Goal: Information Seeking & Learning: Learn about a topic

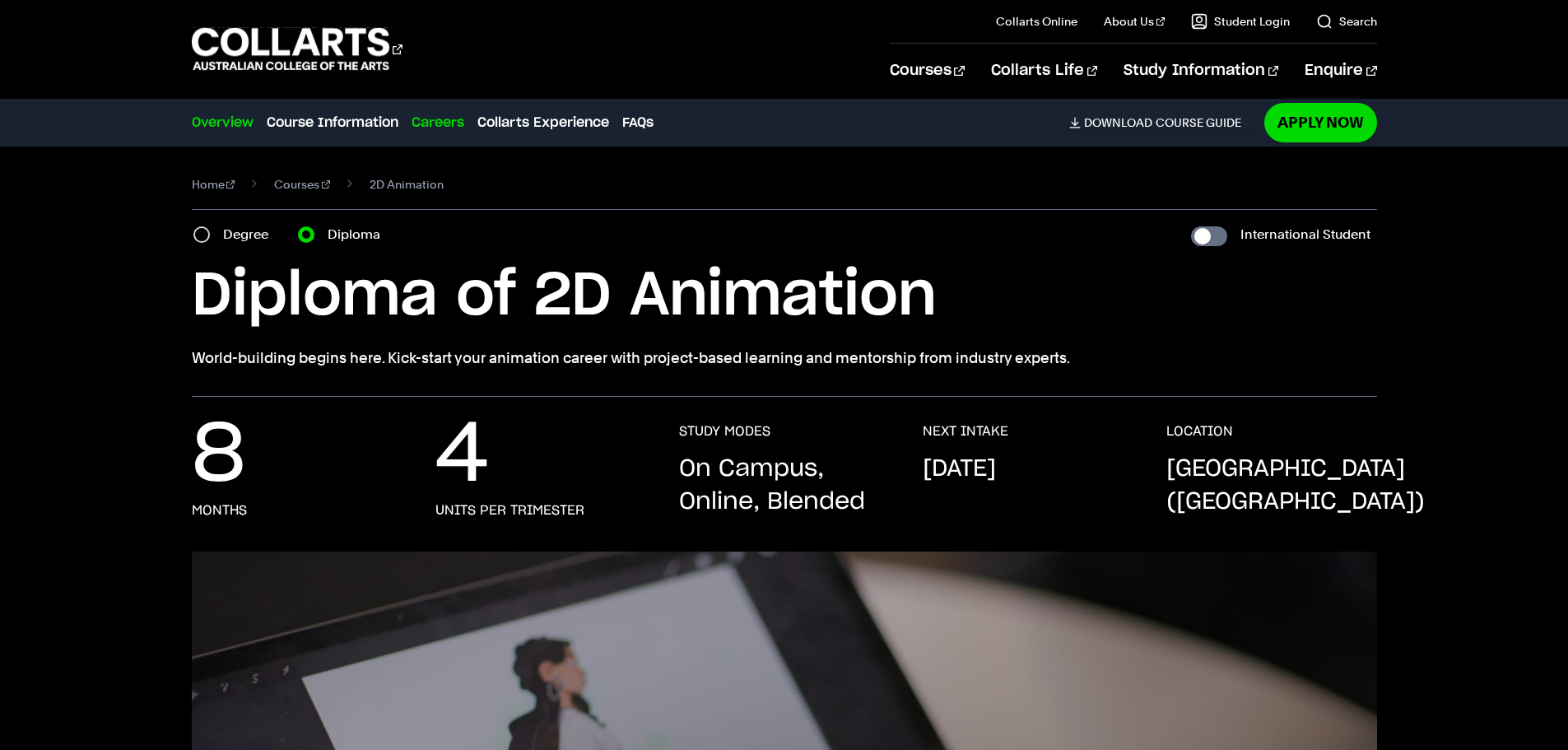
click at [452, 126] on link "Careers" at bounding box center [437, 122] width 53 height 19
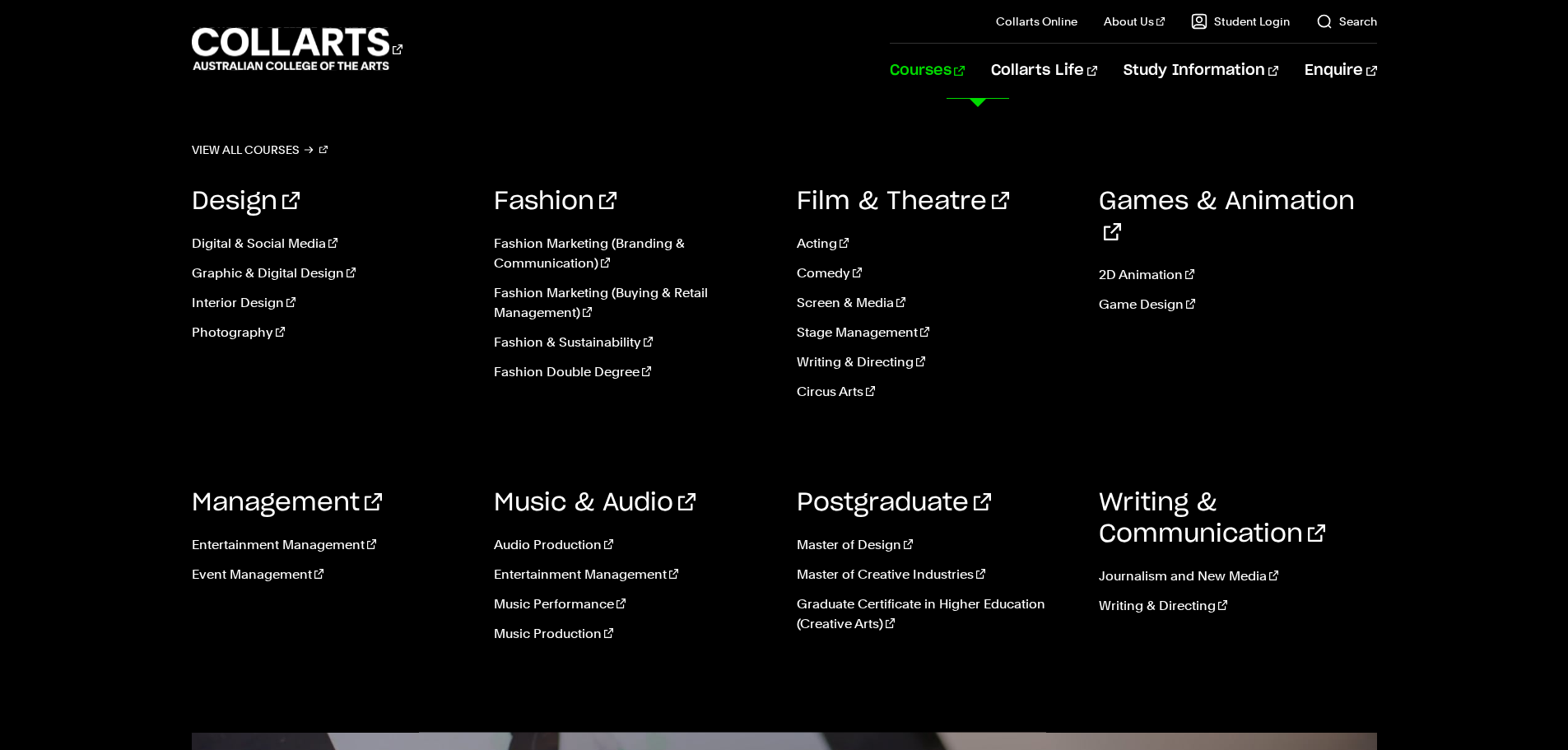
click at [965, 68] on link "Courses" at bounding box center [927, 71] width 75 height 54
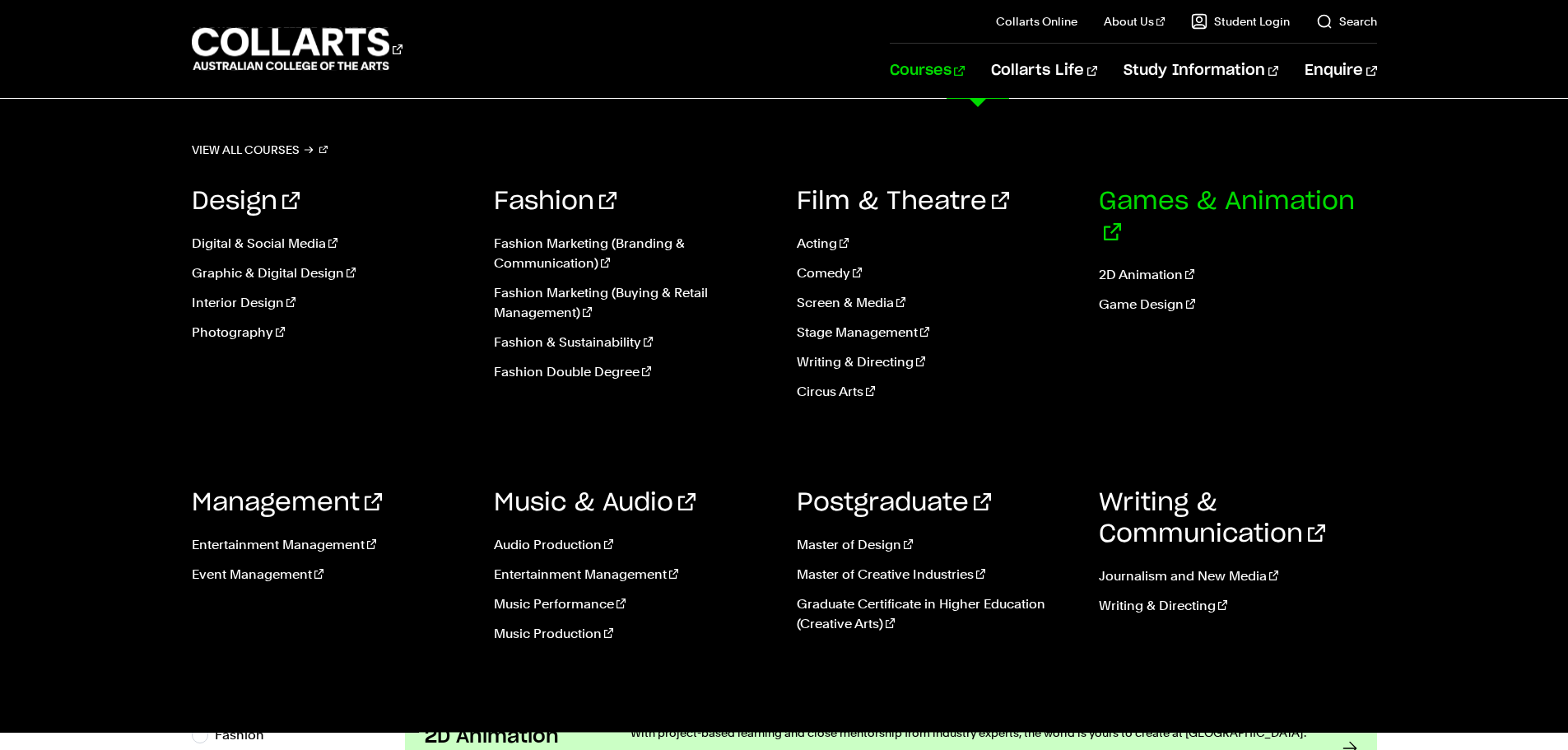
click at [1146, 196] on link "Games & Animation" at bounding box center [1227, 217] width 256 height 56
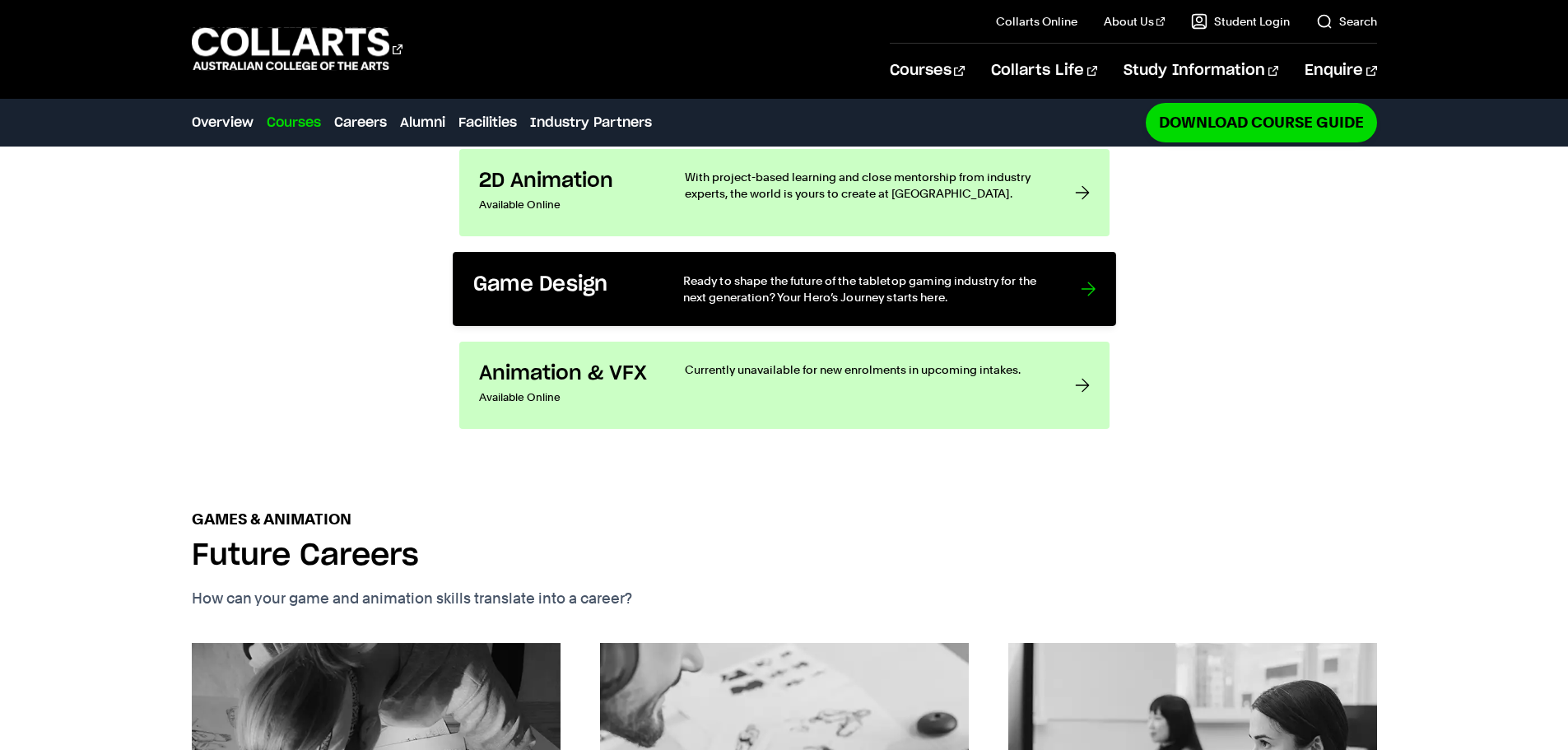
scroll to position [1483, 0]
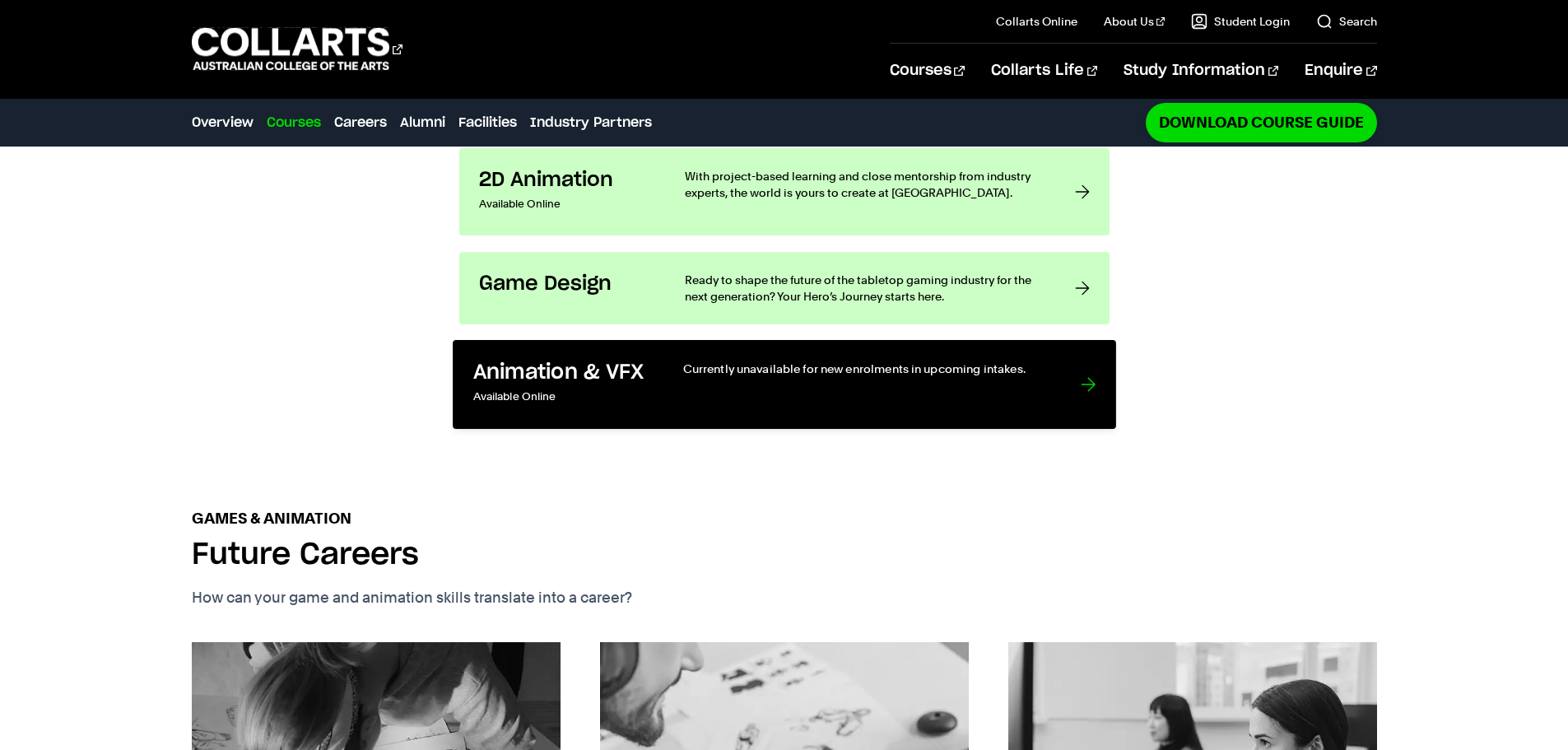
click at [820, 360] on div "Currently unavailable for new enrolments in upcoming intakes." at bounding box center [864, 384] width 365 height 49
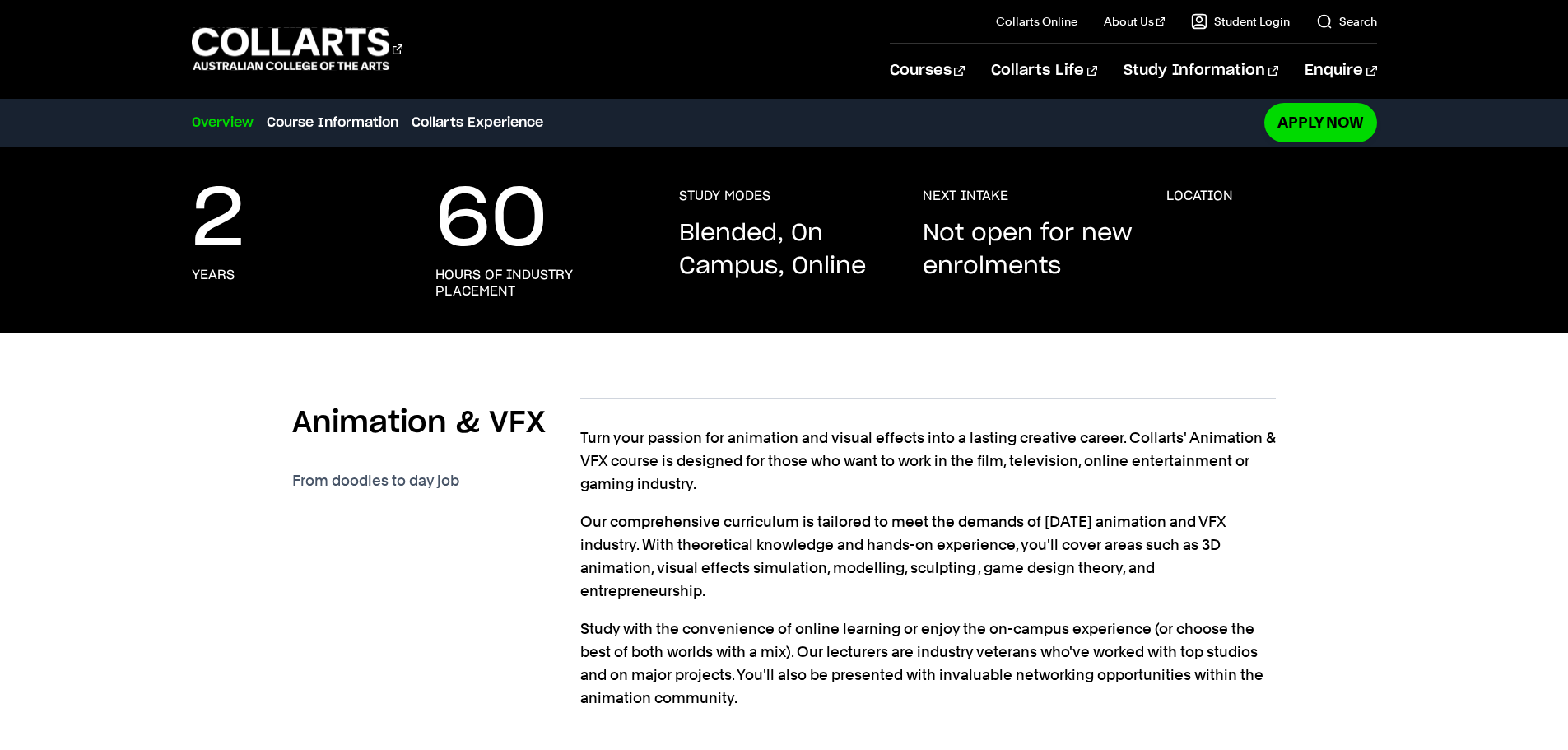
scroll to position [83, 0]
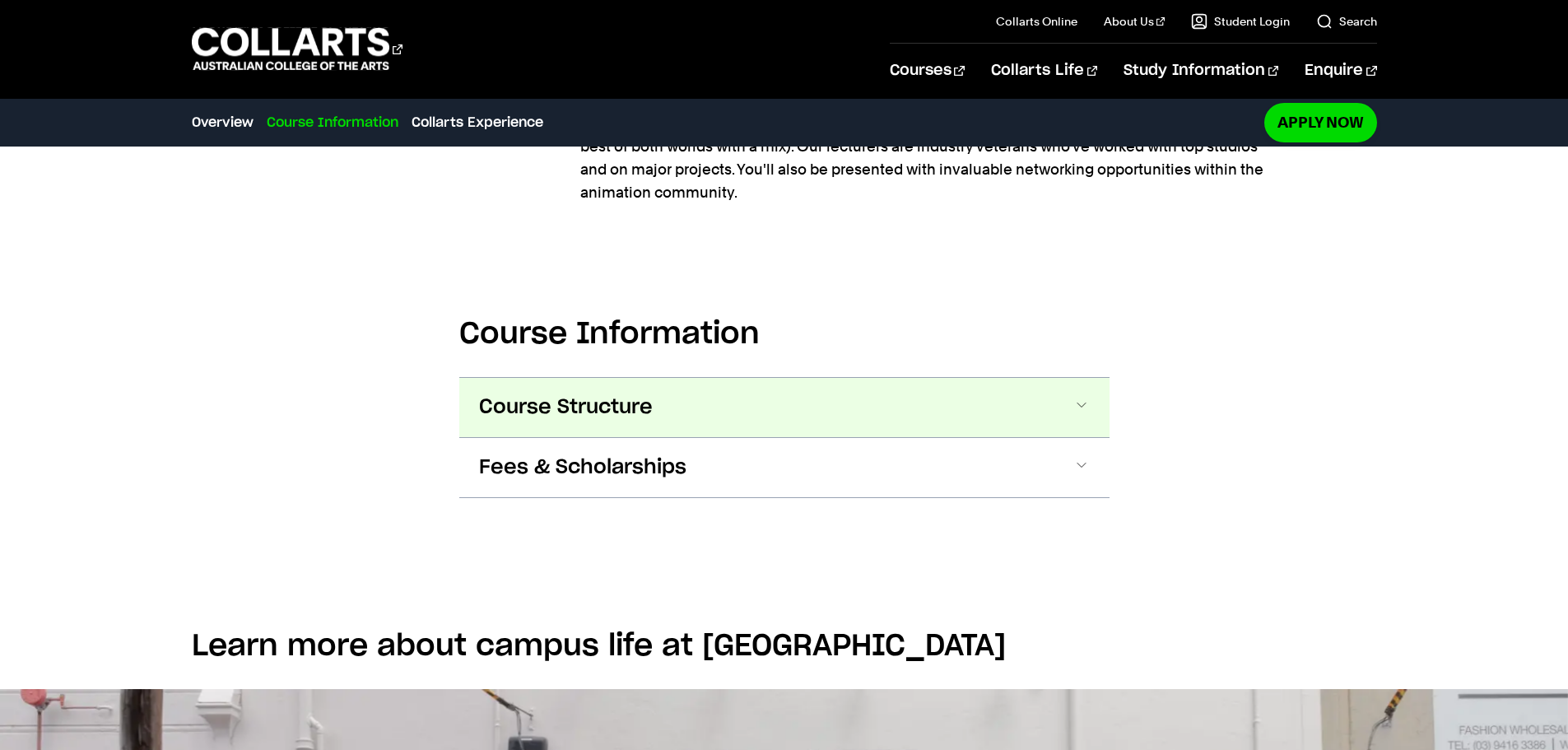
click at [780, 410] on button "Course Structure" at bounding box center [784, 407] width 650 height 59
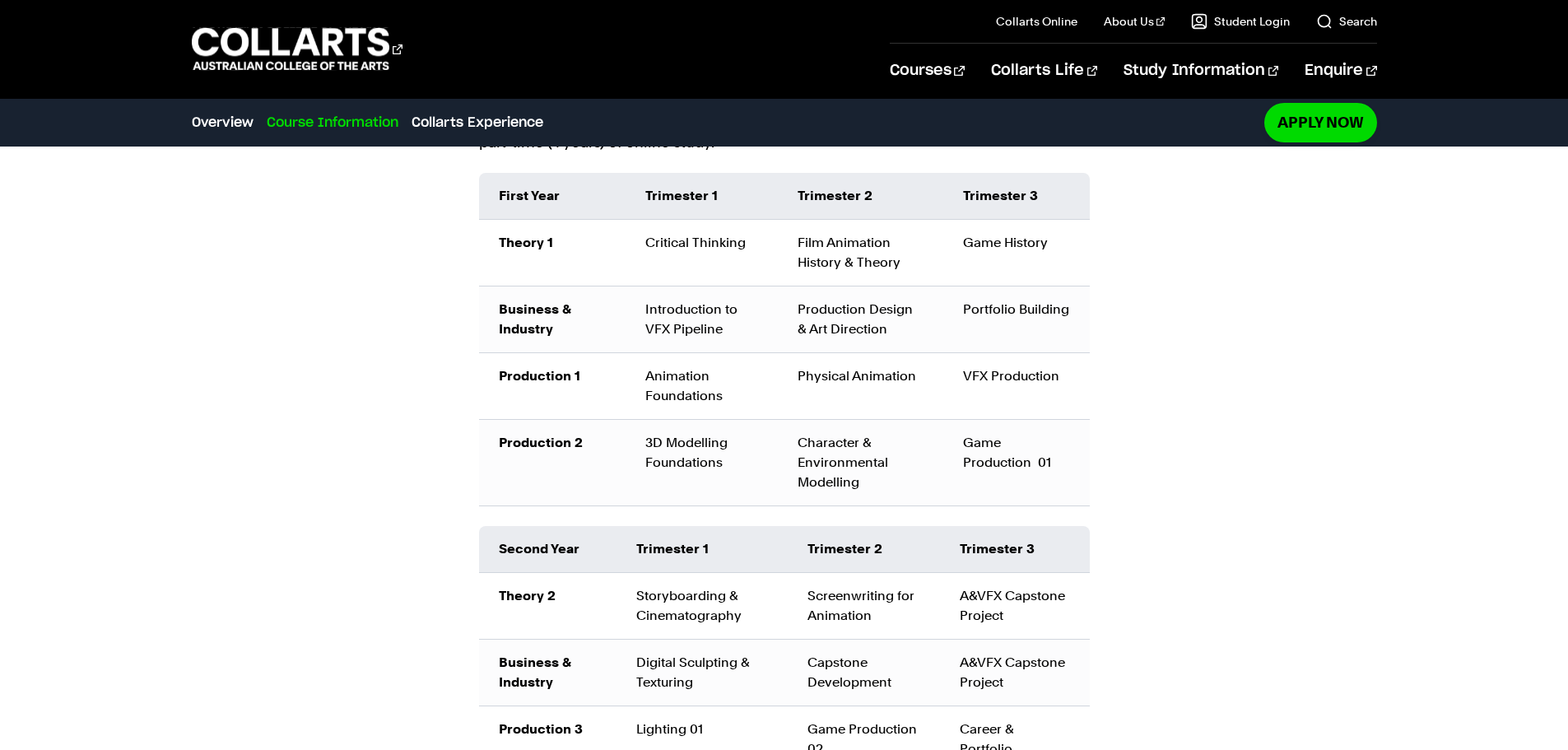
scroll to position [1135, 0]
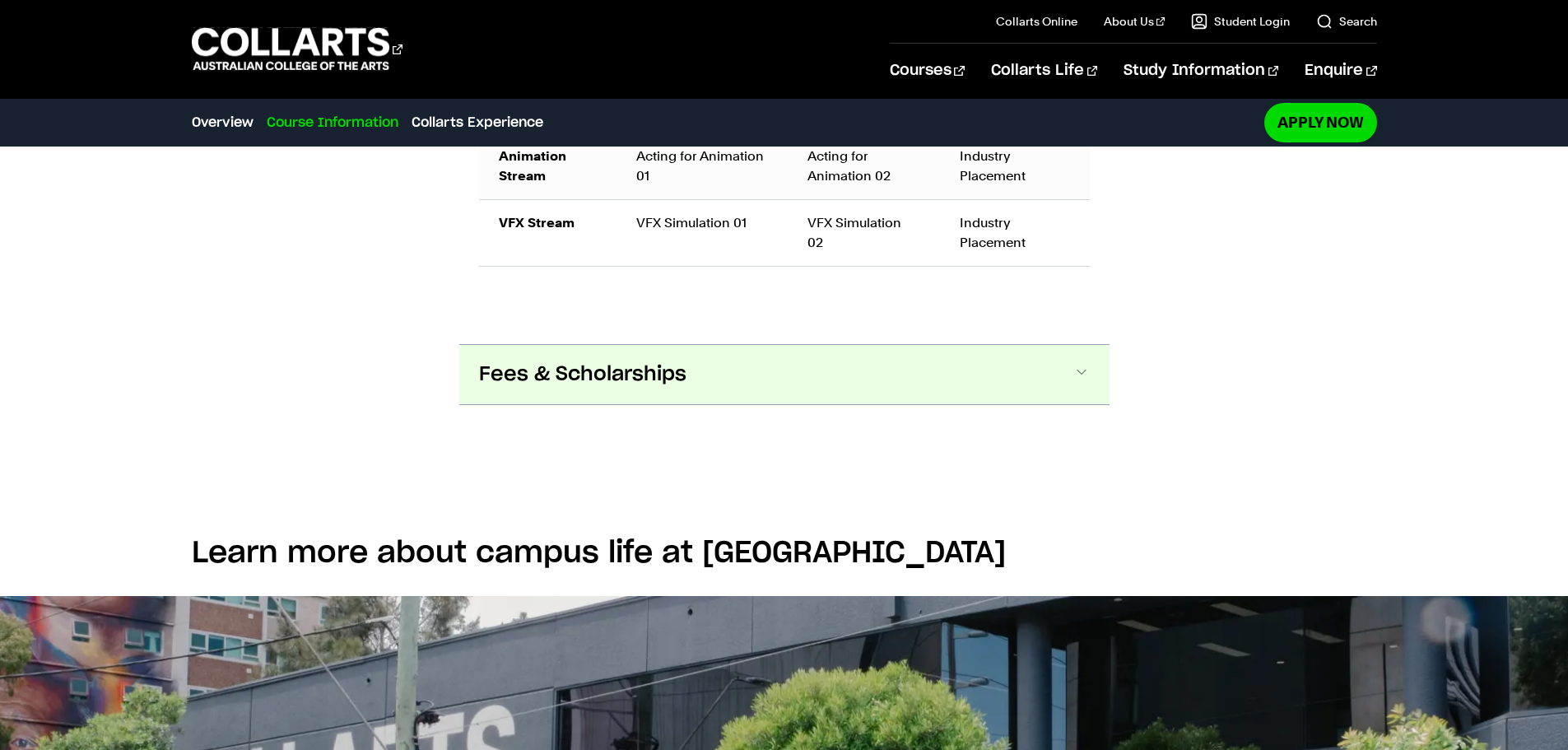
click at [945, 345] on button "Fees & Scholarships" at bounding box center [784, 374] width 650 height 59
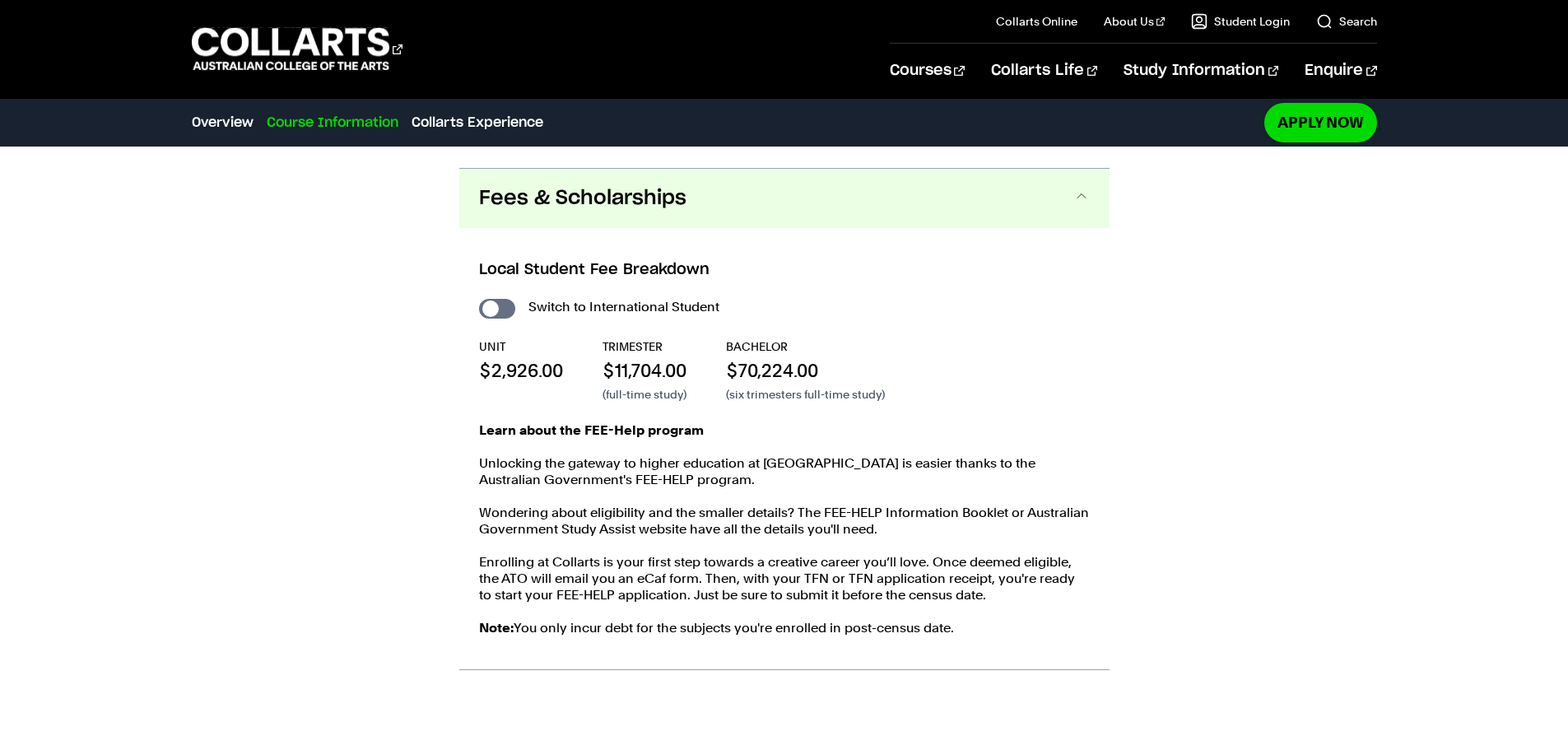
scroll to position [1971, 0]
click at [488, 298] on input "International Student" at bounding box center [497, 308] width 36 height 19
checkbox input "true"
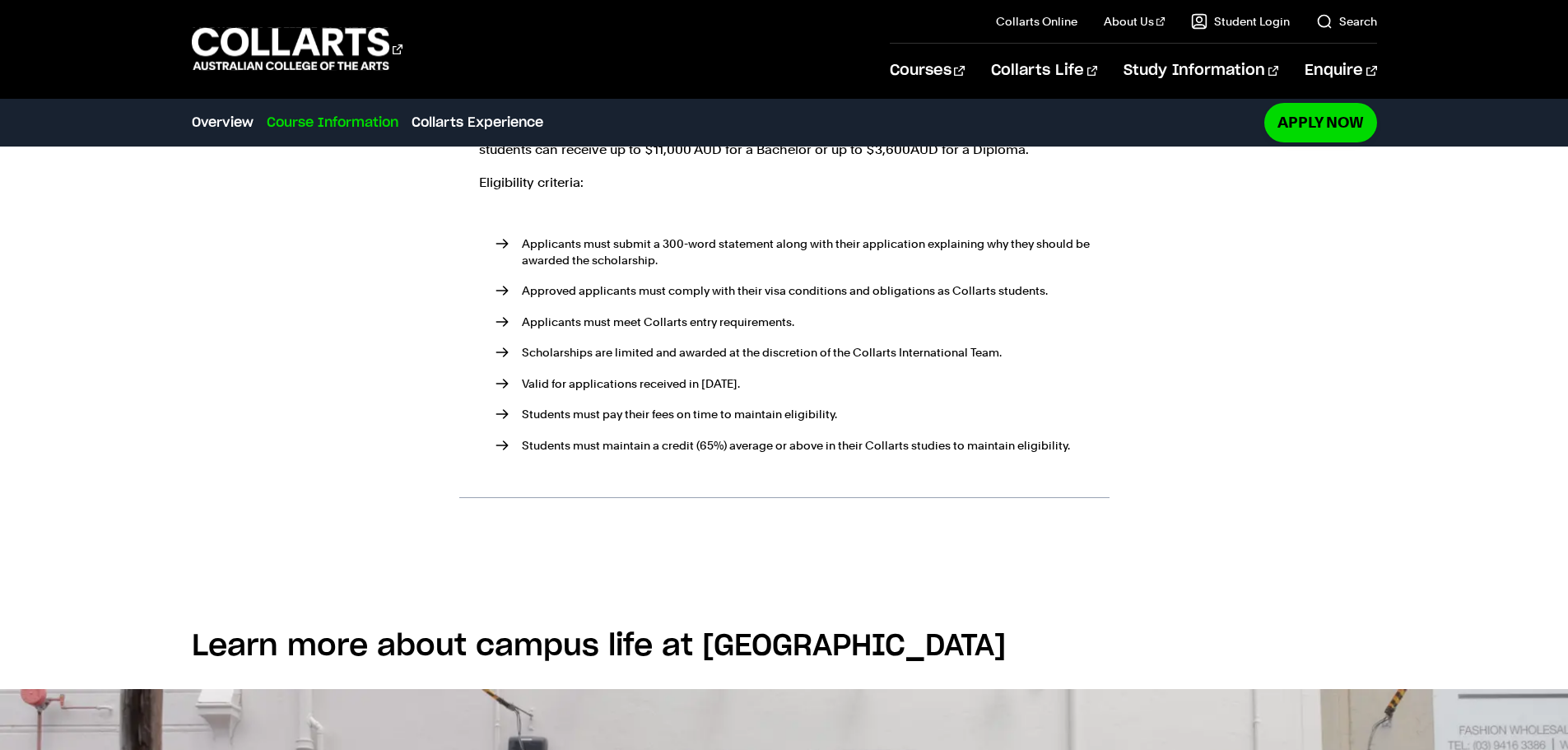
scroll to position [2712, 0]
